Goal: Task Accomplishment & Management: Complete application form

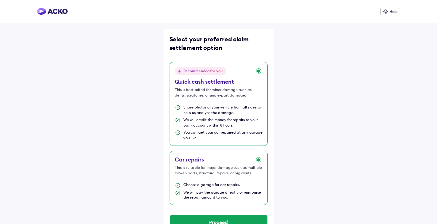
scroll to position [17, 0]
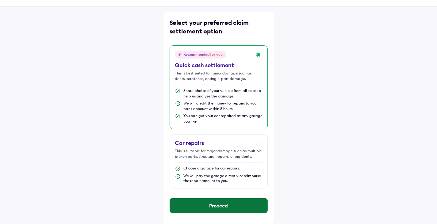
click at [218, 208] on button "Proceed" at bounding box center [219, 206] width 98 height 15
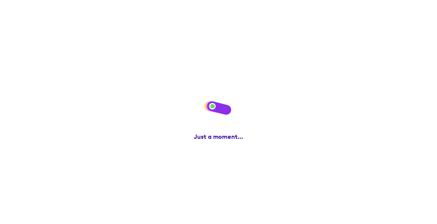
scroll to position [0, 0]
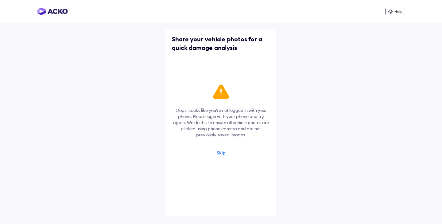
click at [222, 156] on div "Skip" at bounding box center [221, 153] width 9 height 6
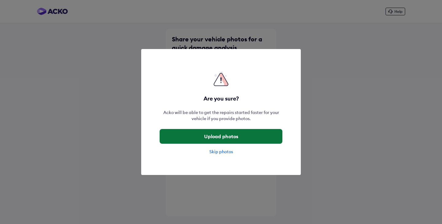
click at [219, 142] on button "Upload photos" at bounding box center [221, 136] width 123 height 15
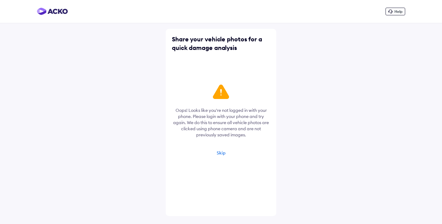
click at [221, 152] on div "Skip" at bounding box center [221, 153] width 9 height 6
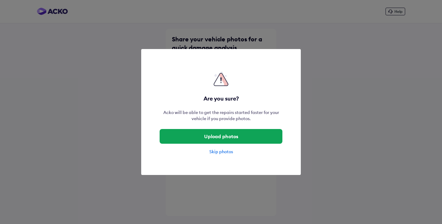
click at [326, 88] on div "Are you sure? Acko will be able to get the repairs started faster for your vehi…" at bounding box center [221, 112] width 442 height 224
click at [227, 154] on div "Skip photos" at bounding box center [221, 152] width 123 height 6
